Goal: Information Seeking & Learning: Learn about a topic

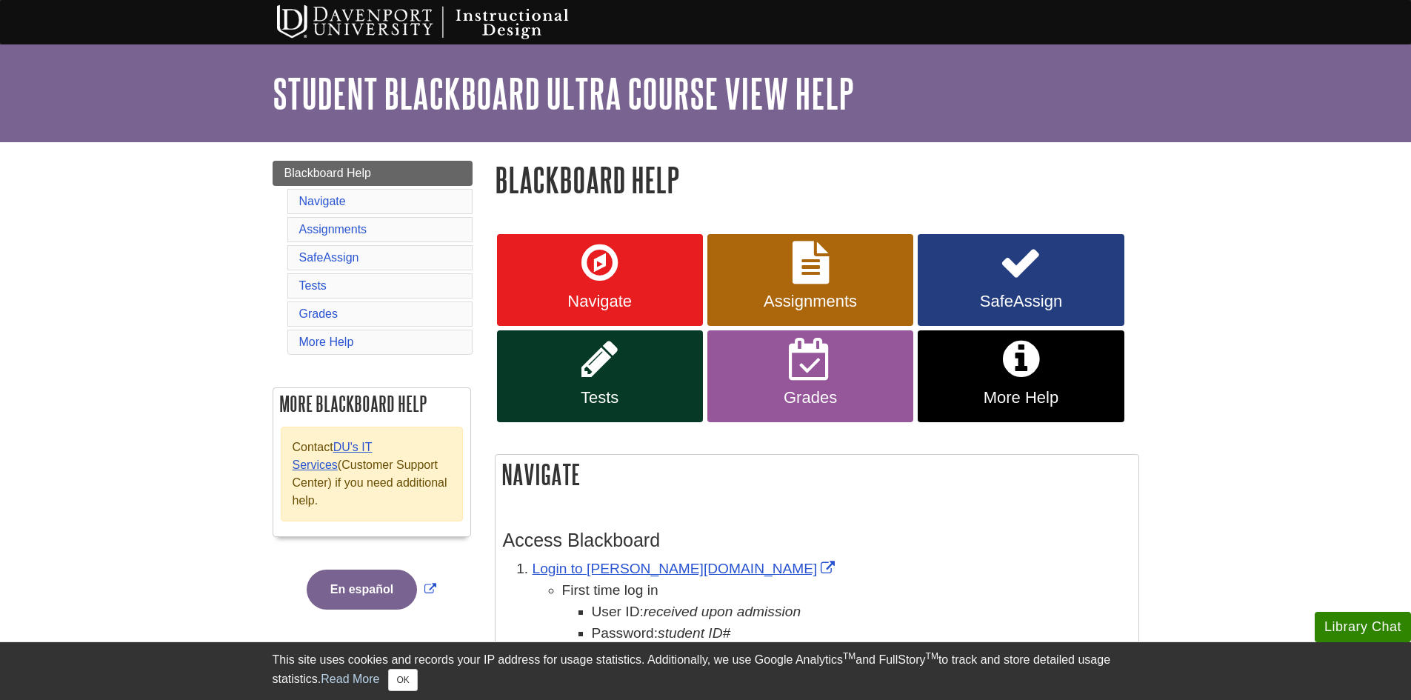
scroll to position [74, 0]
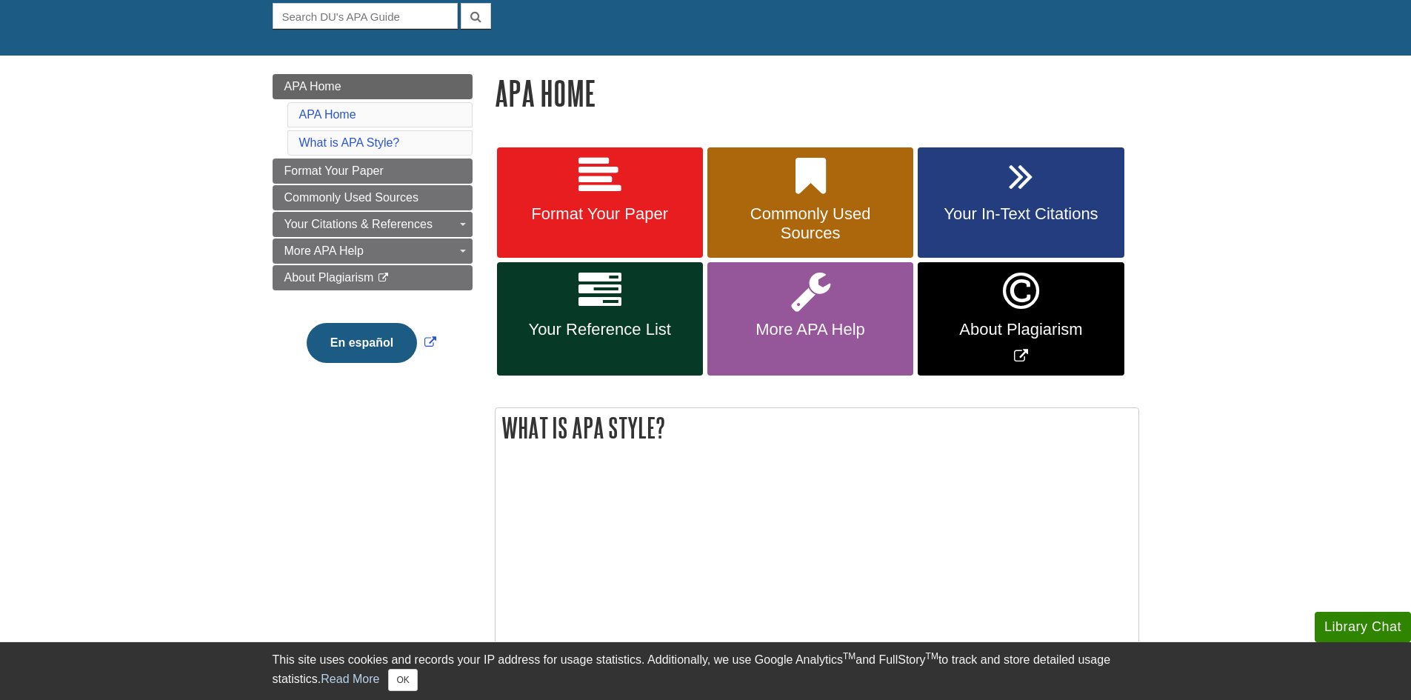
scroll to position [148, 0]
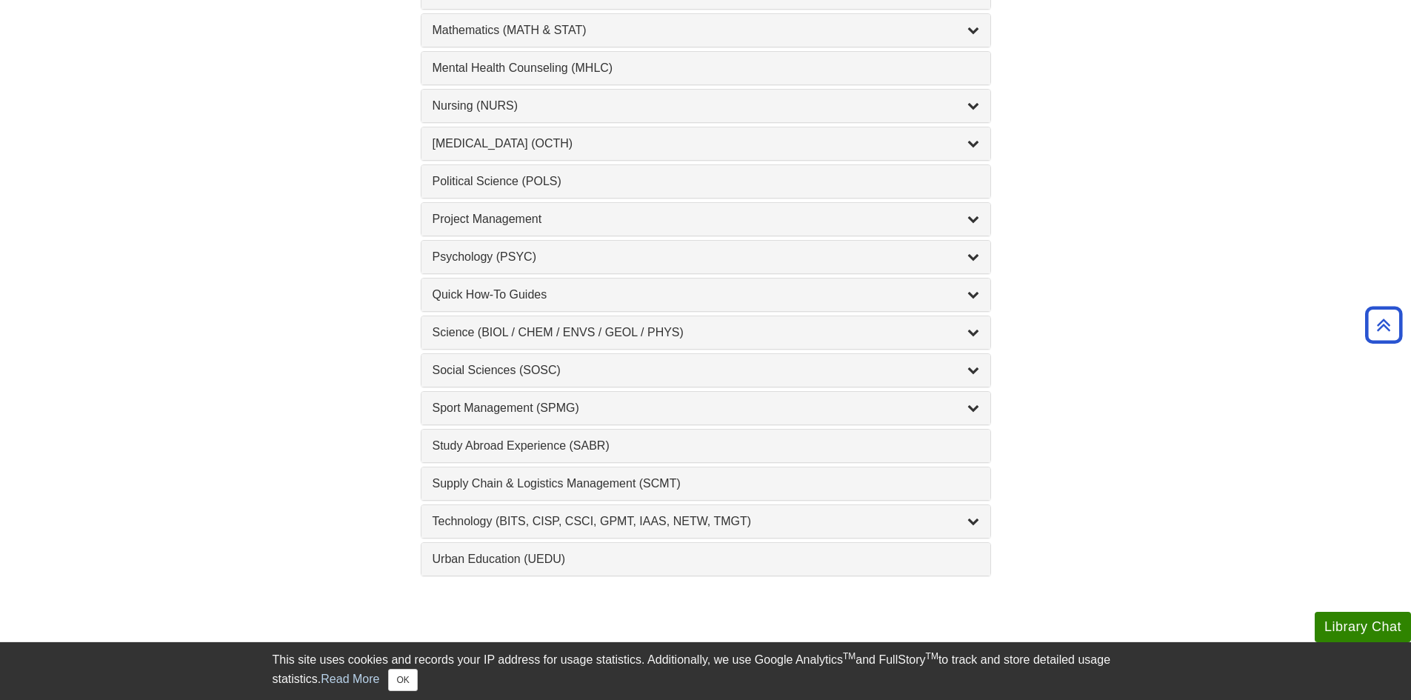
scroll to position [1259, 0]
